Goal: Check status: Check status

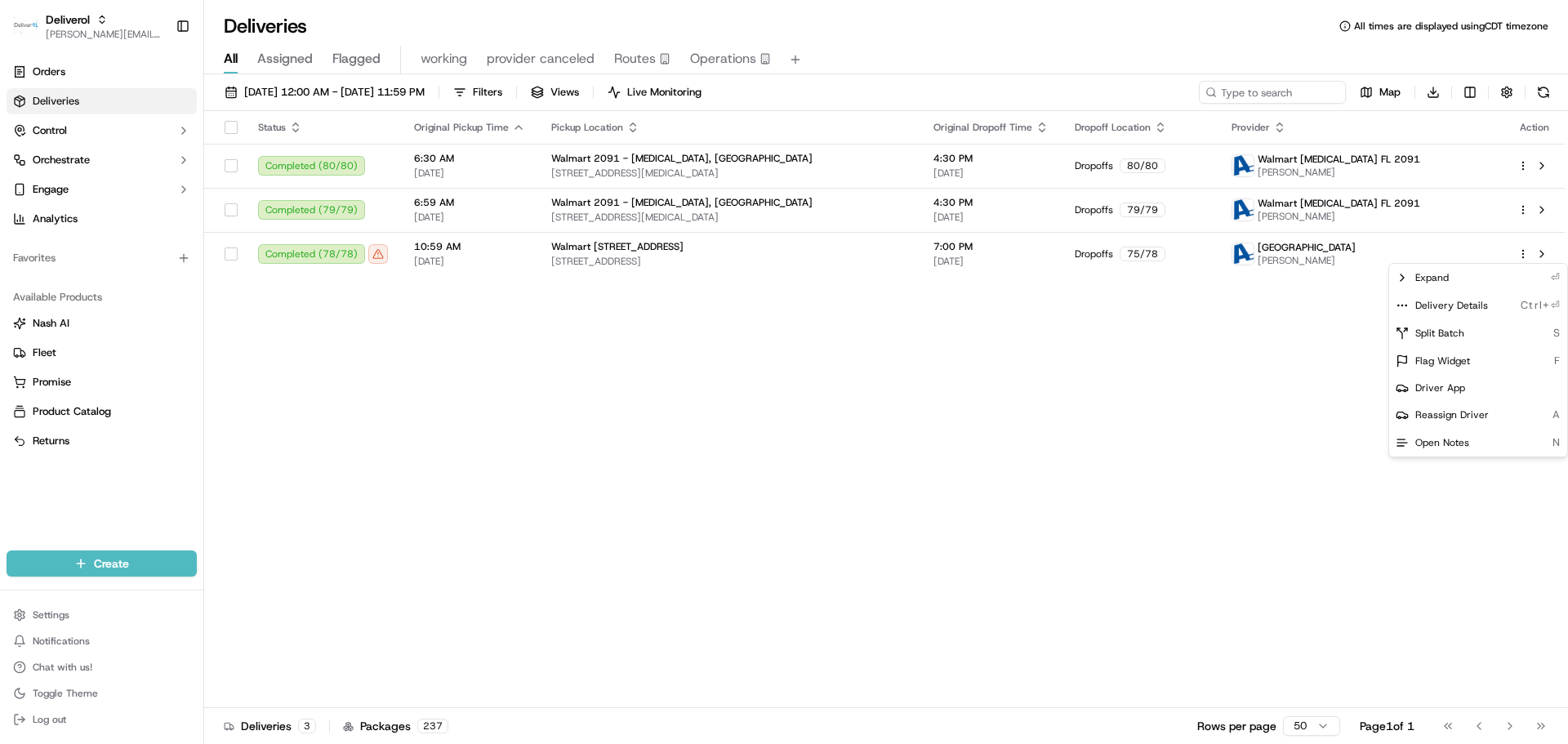
click at [56, 37] on html "Deliverol [PERSON_NAME][EMAIL_ADDRESS][DOMAIN_NAME] Toggle Sidebar Orders Deliv…" at bounding box center [784, 372] width 1568 height 744
click at [72, 34] on span "[PERSON_NAME][EMAIL_ADDRESS][DOMAIN_NAME]" at bounding box center [104, 34] width 117 height 13
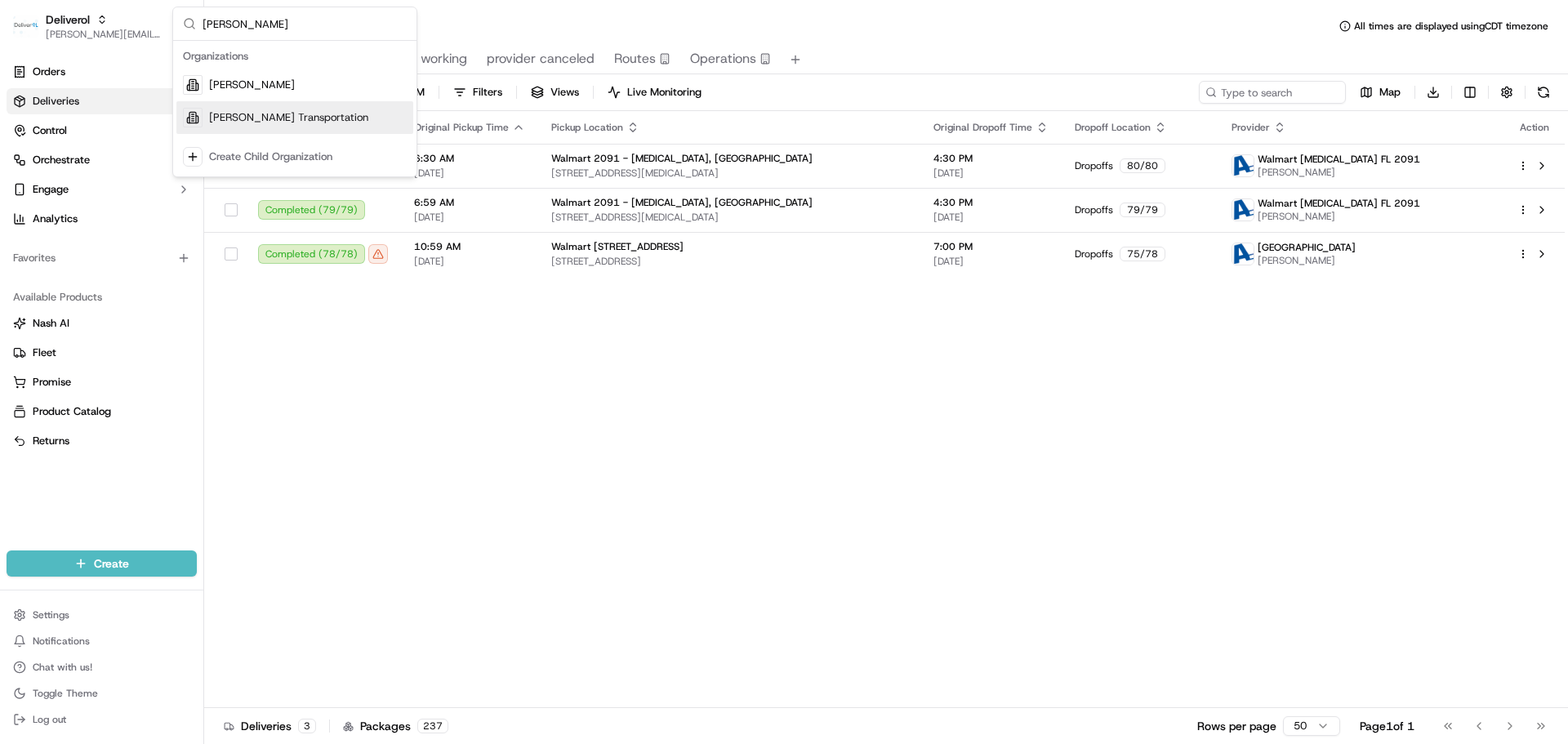
type input "[PERSON_NAME]"
click at [274, 128] on div "[PERSON_NAME] Transportation" at bounding box center [294, 118] width 237 height 33
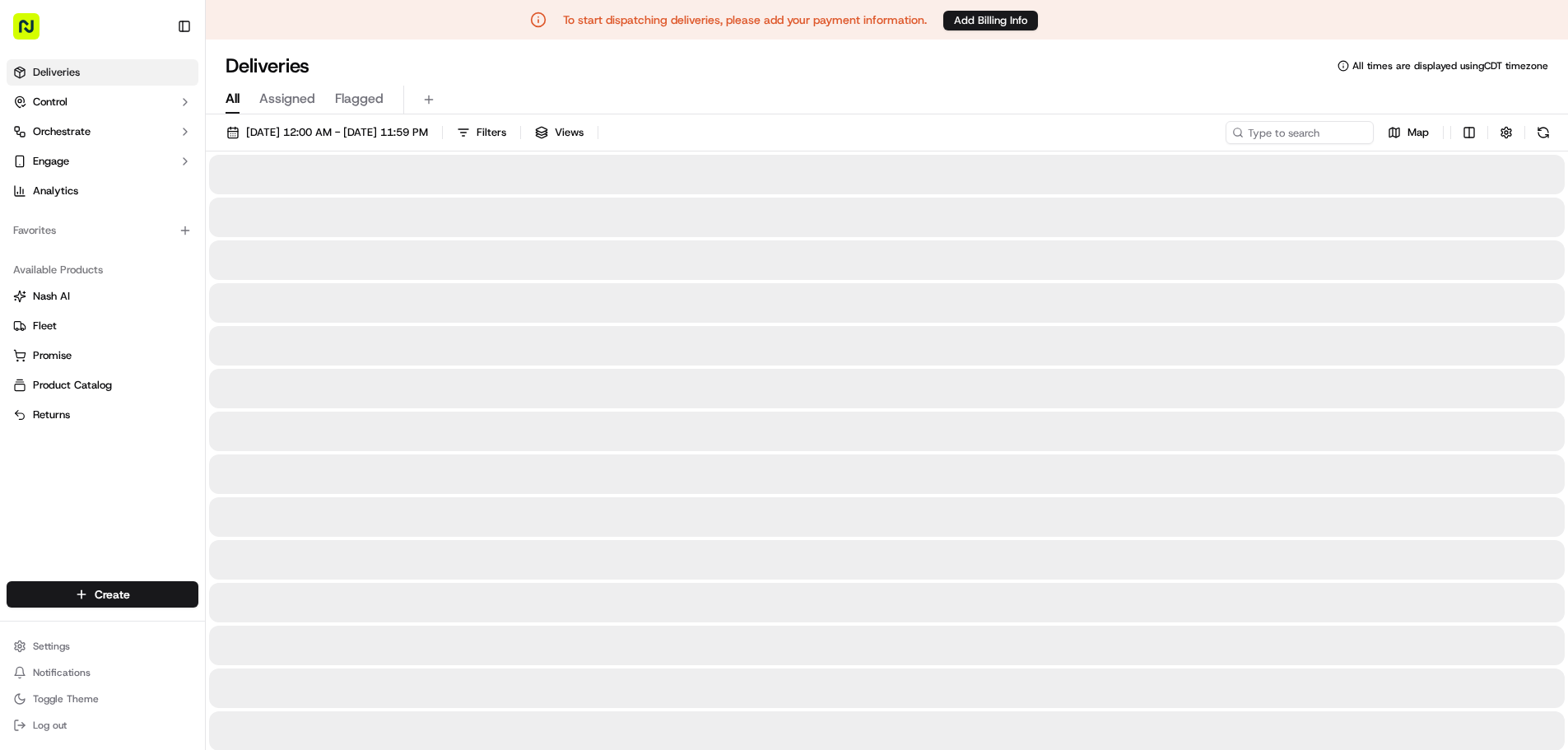
click at [88, 75] on link "Deliveries" at bounding box center [102, 73] width 192 height 26
